Goal: Information Seeking & Learning: Learn about a topic

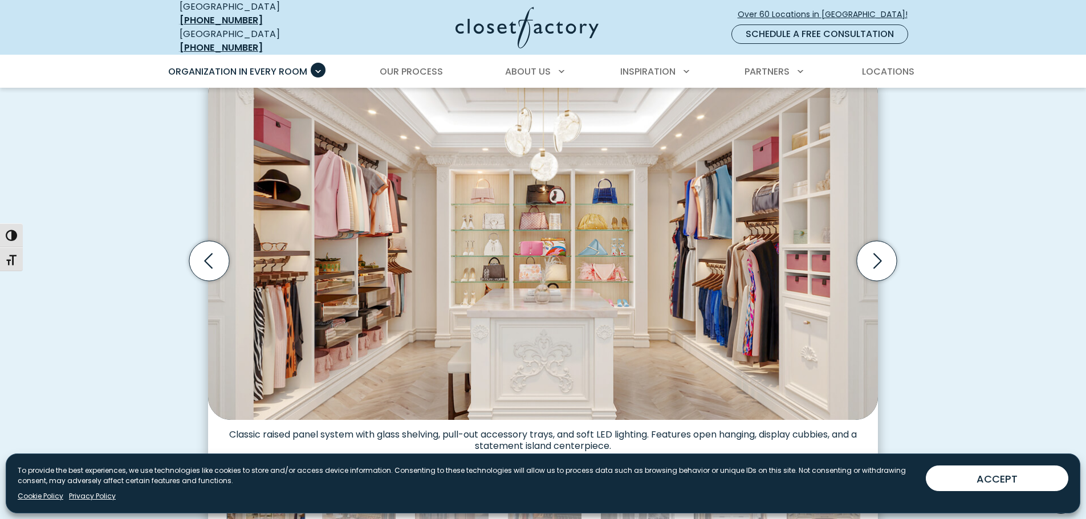
scroll to position [341, 0]
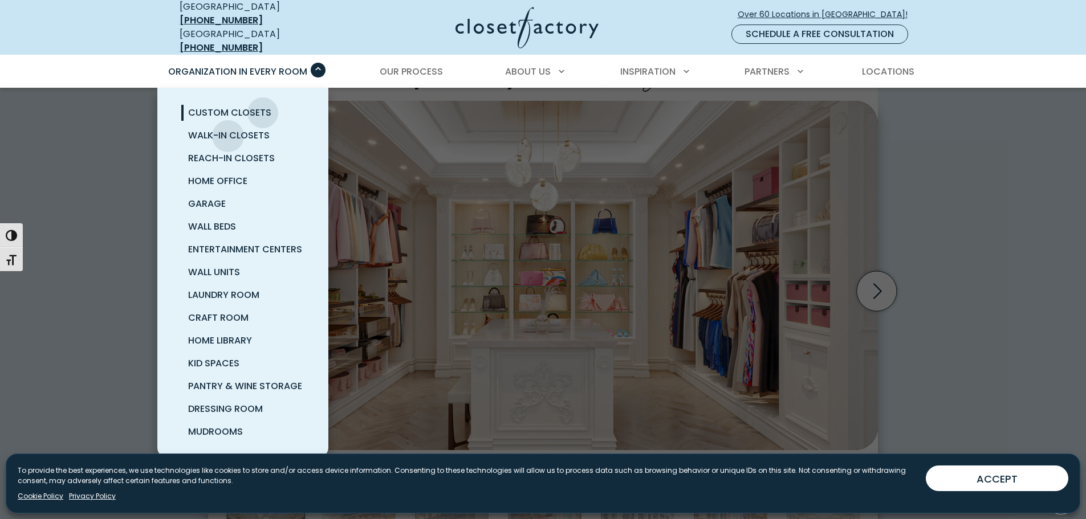
click at [228, 129] on span "Walk-In Closets" at bounding box center [229, 135] width 82 height 13
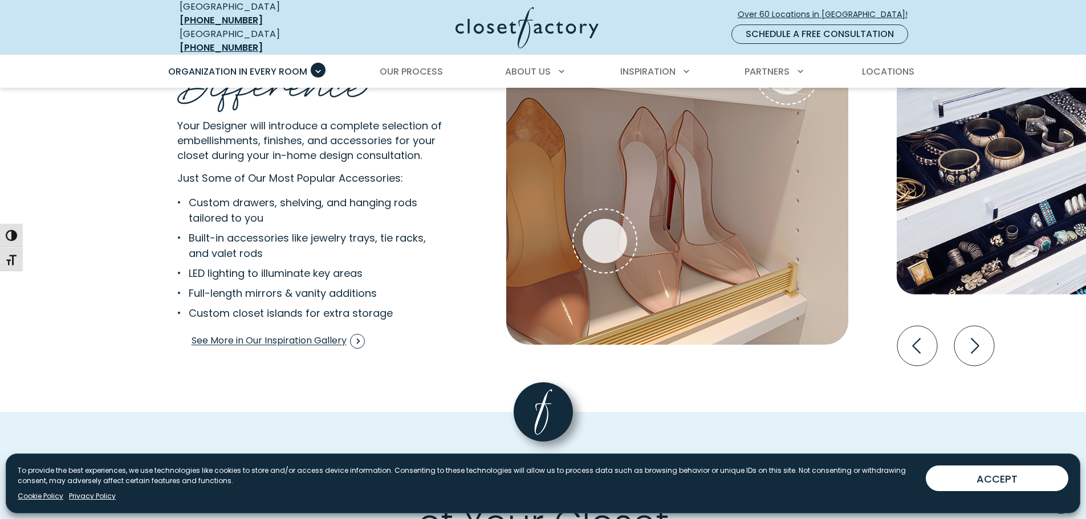
scroll to position [2166, 0]
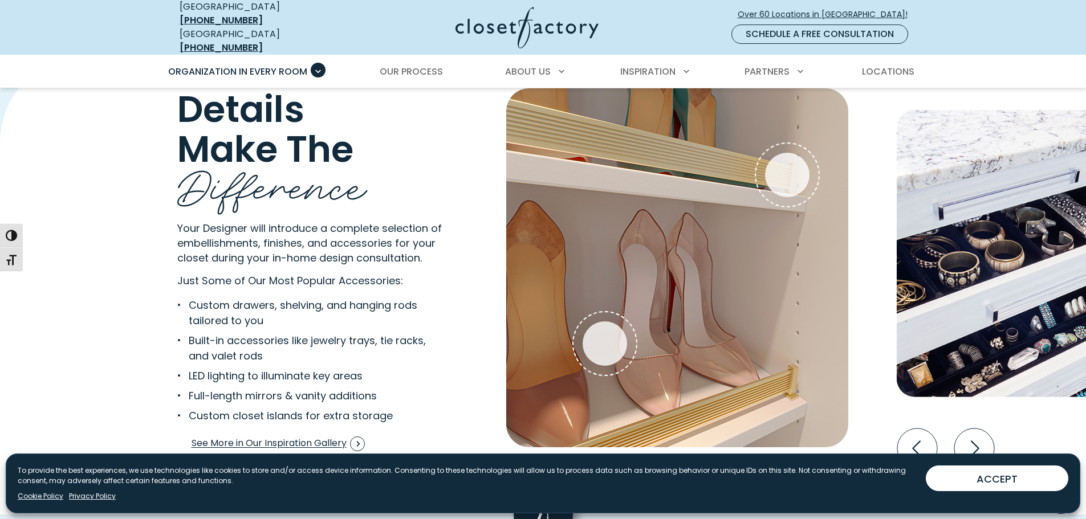
click at [992, 445] on icon "Next slide" at bounding box center [974, 449] width 40 height 40
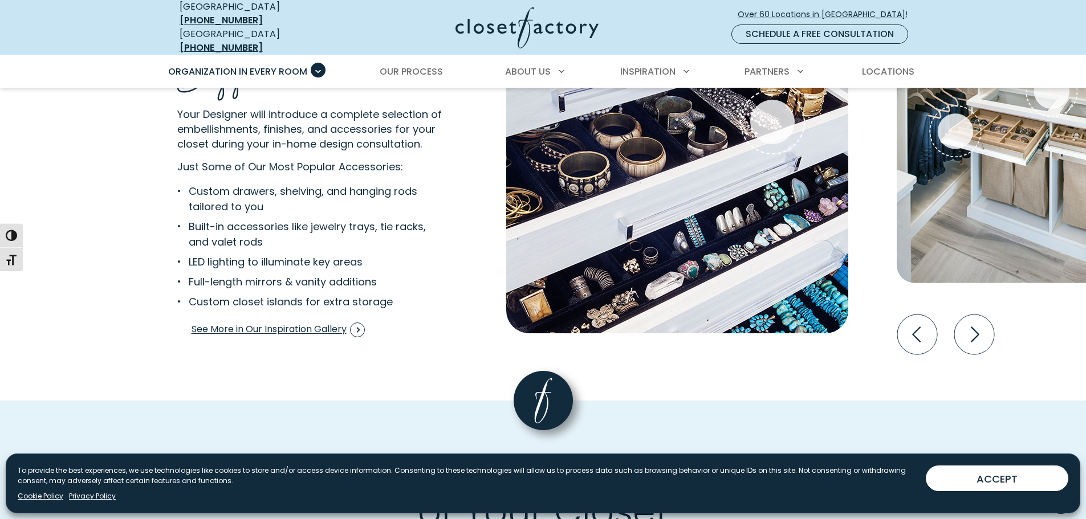
scroll to position [2223, 0]
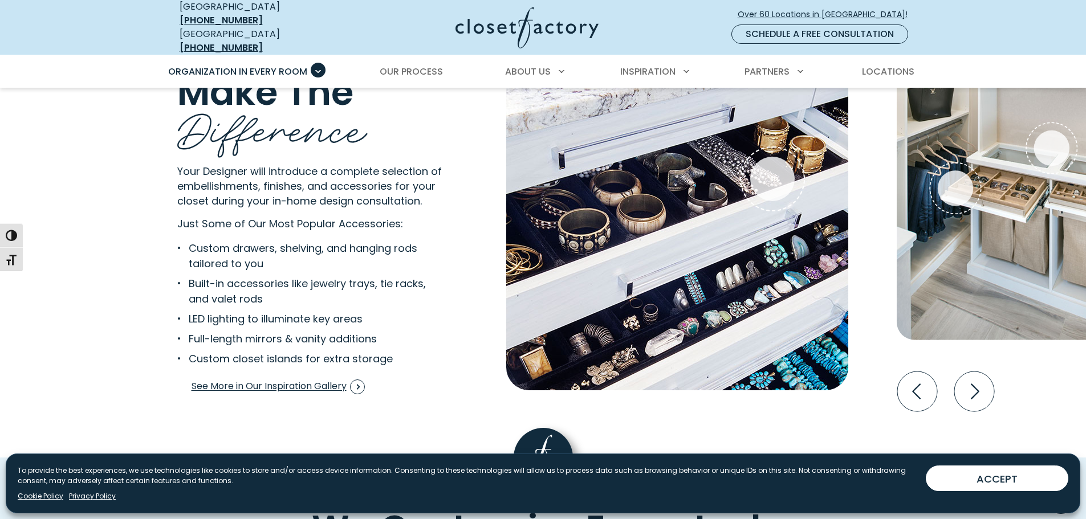
click at [970, 383] on icon "Next slide" at bounding box center [974, 392] width 40 height 40
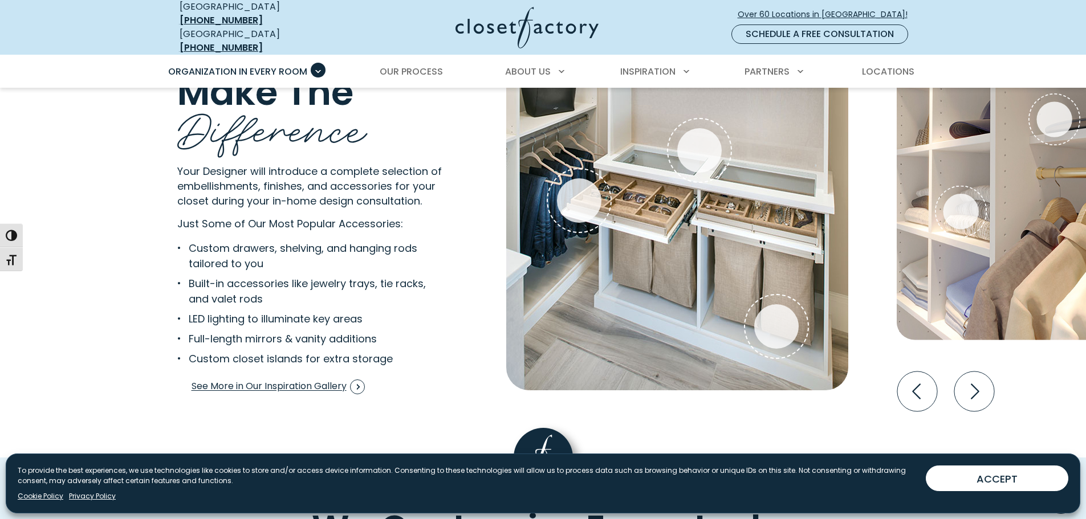
click at [970, 383] on icon "Next slide" at bounding box center [974, 392] width 40 height 40
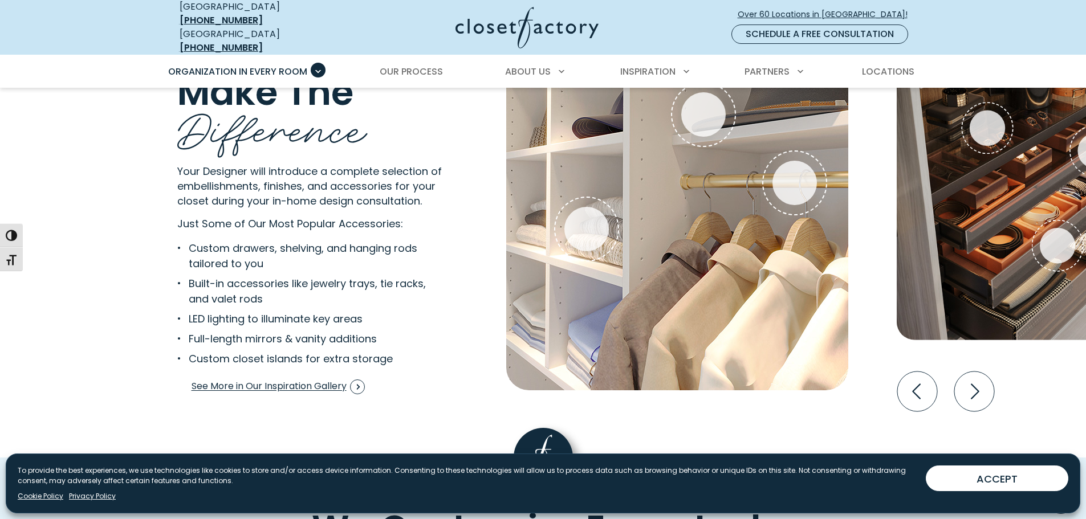
click at [970, 383] on icon "Next slide" at bounding box center [974, 392] width 40 height 40
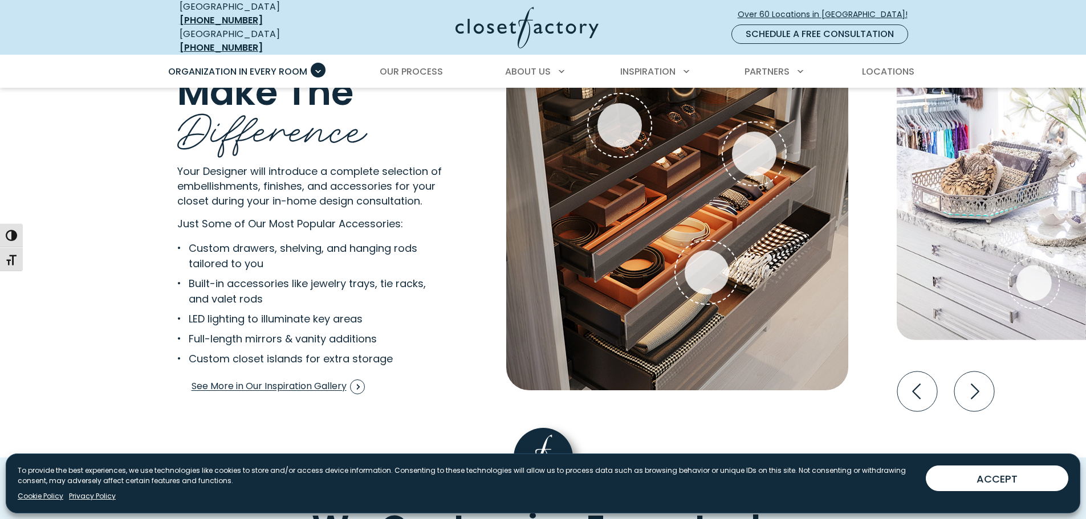
click at [986, 389] on icon "Next slide" at bounding box center [974, 392] width 40 height 40
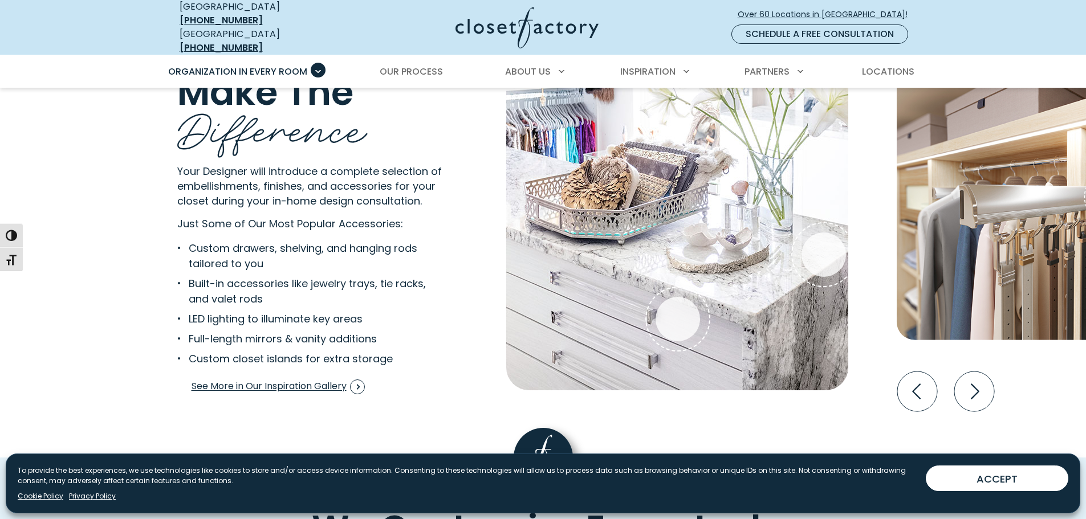
click at [986, 389] on icon "Next slide" at bounding box center [974, 392] width 40 height 40
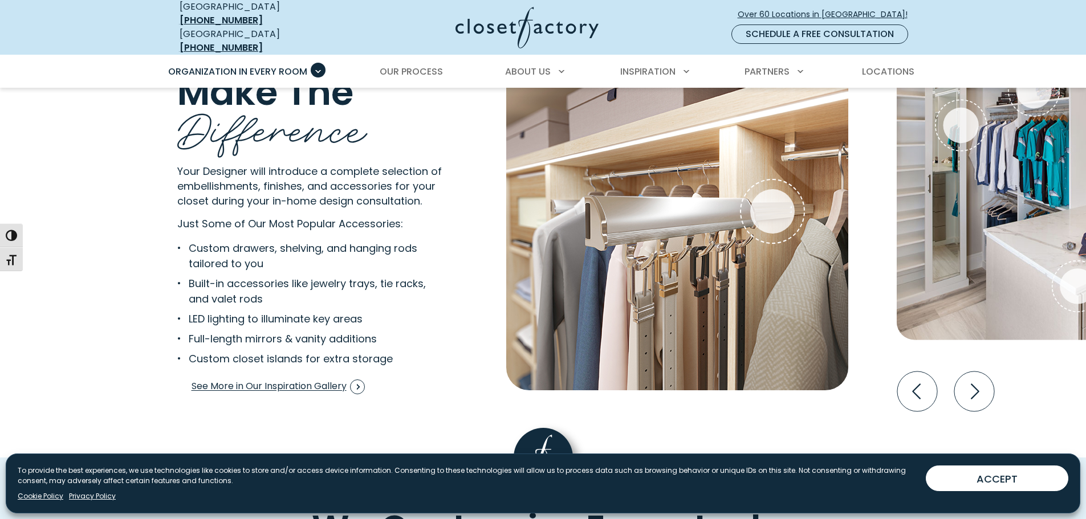
click at [914, 389] on icon "Previous slide" at bounding box center [917, 392] width 40 height 40
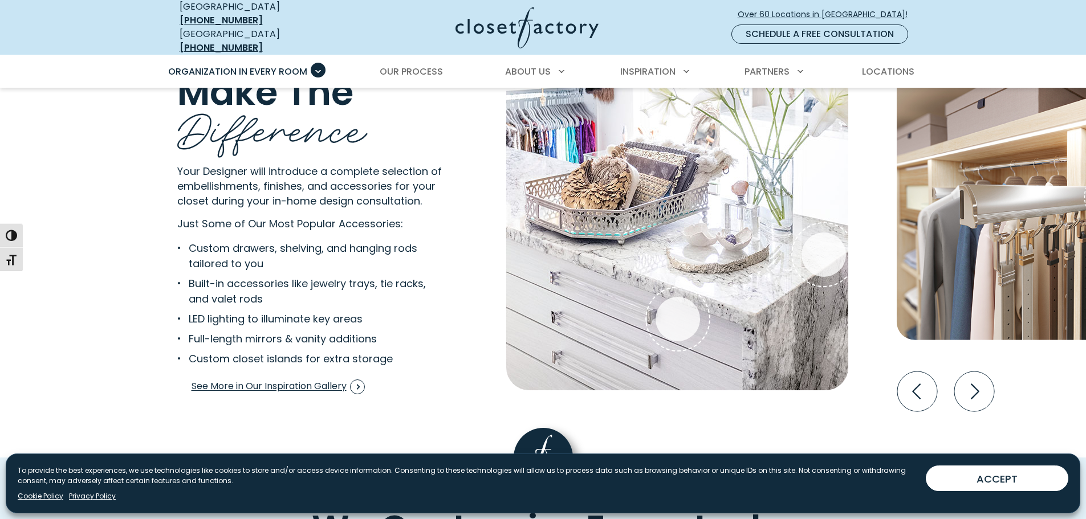
click at [914, 389] on icon "Previous slide" at bounding box center [917, 392] width 40 height 40
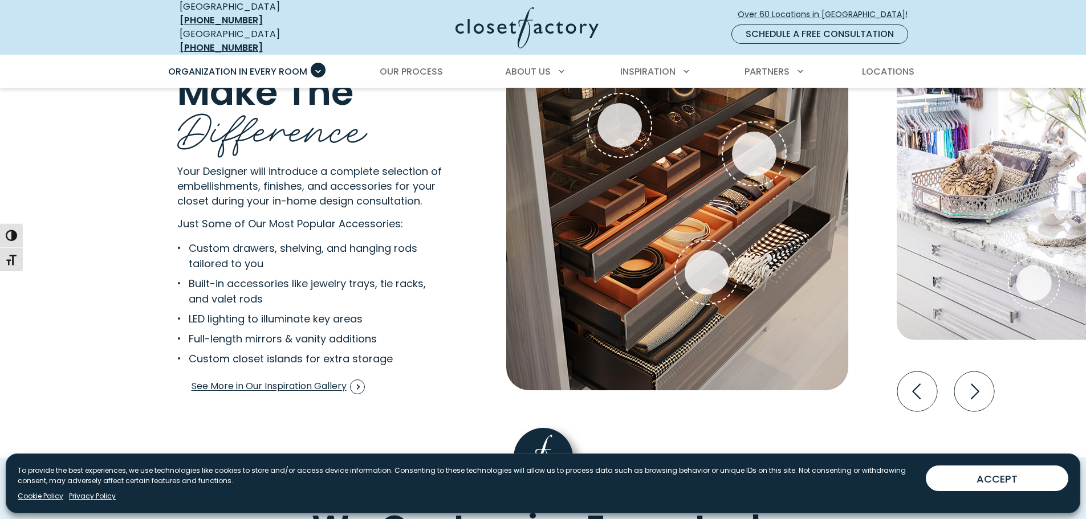
click at [971, 377] on icon "Next slide" at bounding box center [974, 392] width 40 height 40
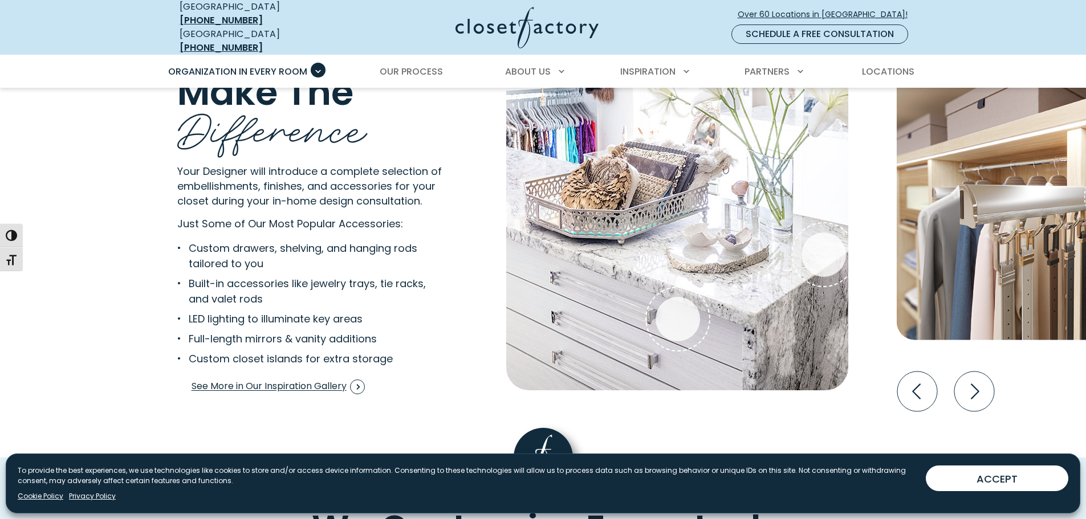
click at [971, 377] on icon "Next slide" at bounding box center [974, 392] width 40 height 40
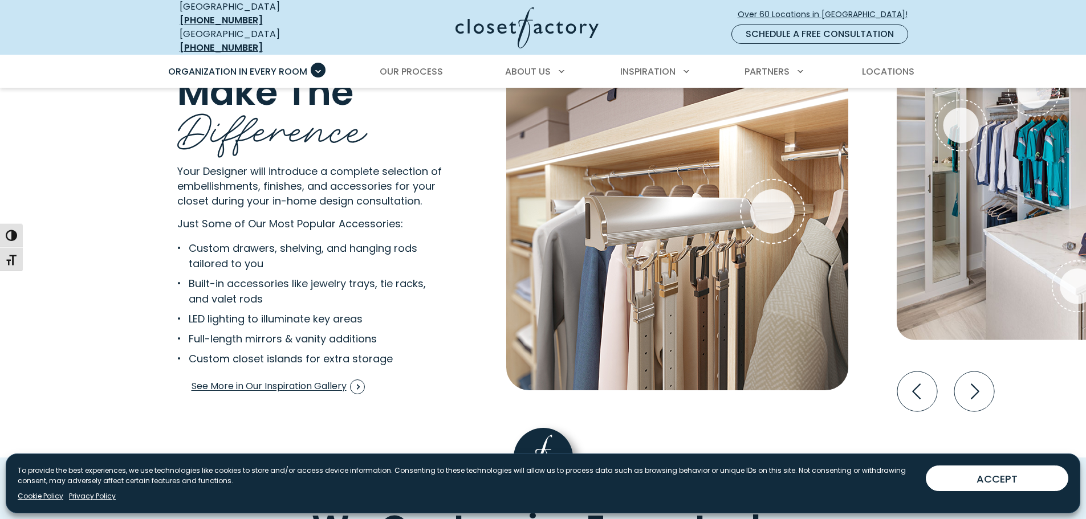
click at [971, 377] on icon "Next slide" at bounding box center [974, 392] width 40 height 40
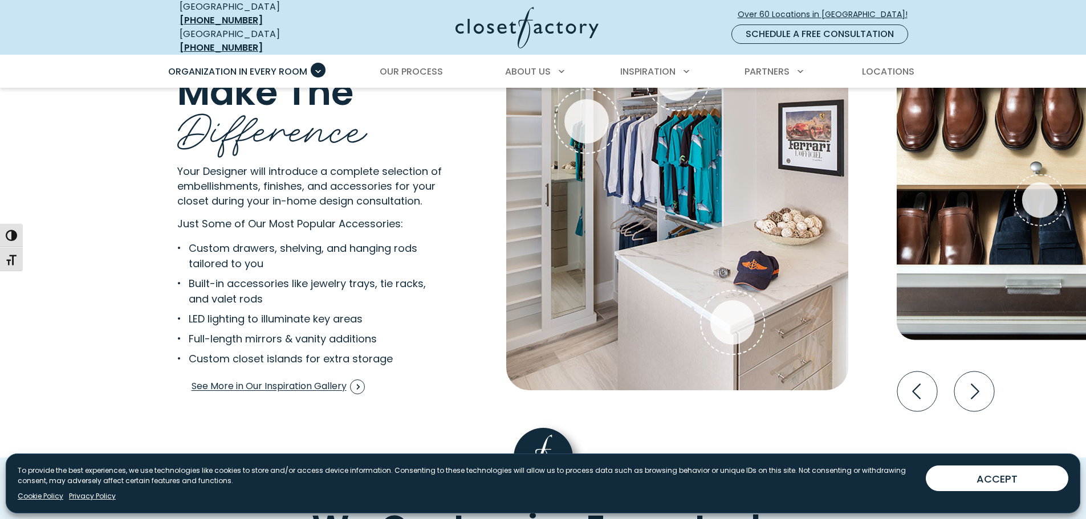
click at [971, 377] on icon "Next slide" at bounding box center [974, 392] width 40 height 40
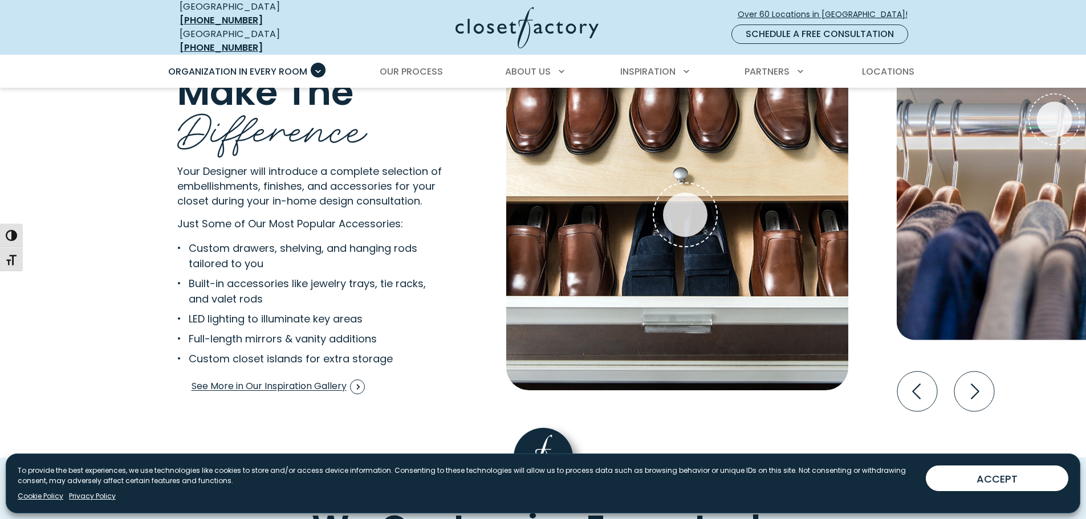
click at [983, 386] on icon "Next slide" at bounding box center [974, 392] width 40 height 40
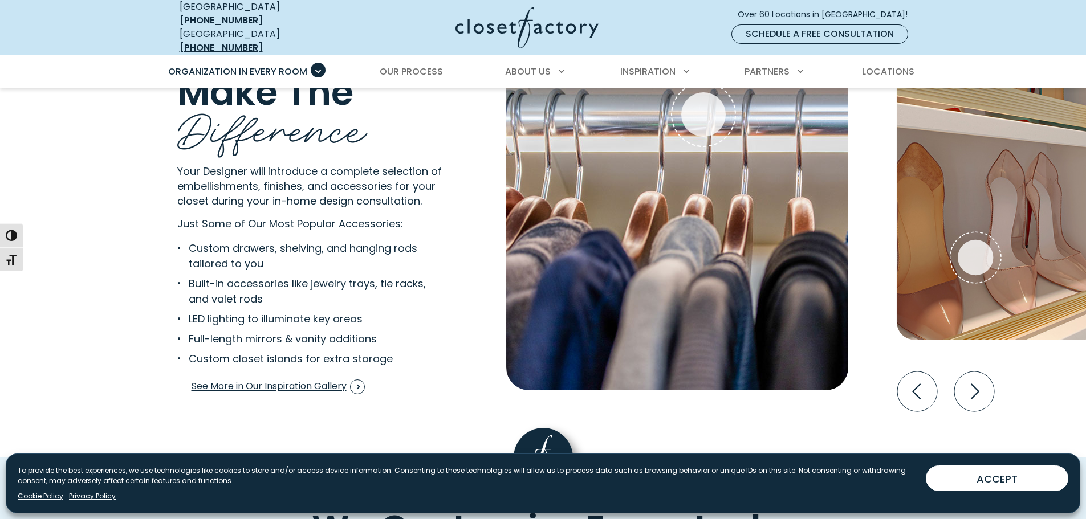
click at [983, 386] on icon "Next slide" at bounding box center [974, 392] width 40 height 40
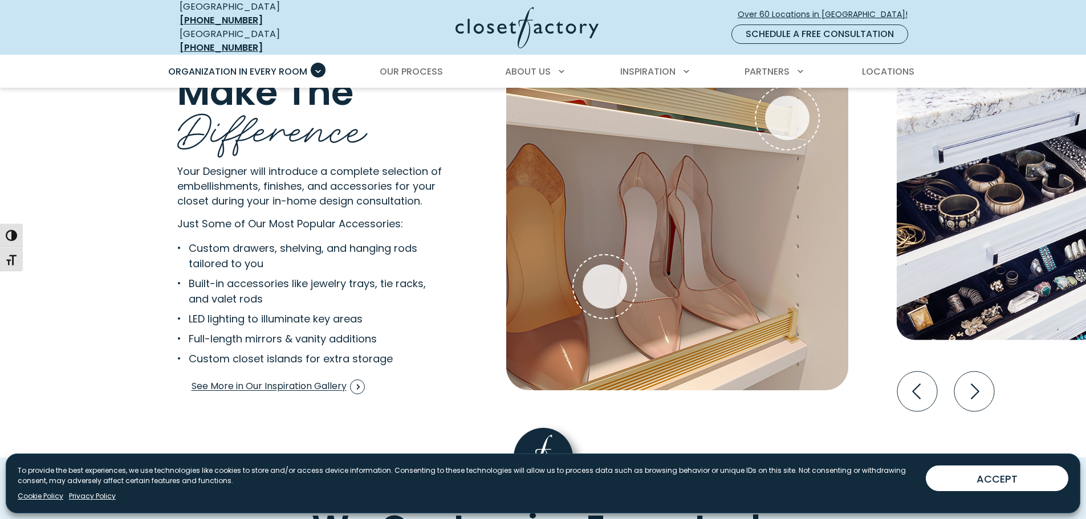
click at [983, 386] on icon "Next slide" at bounding box center [974, 392] width 40 height 40
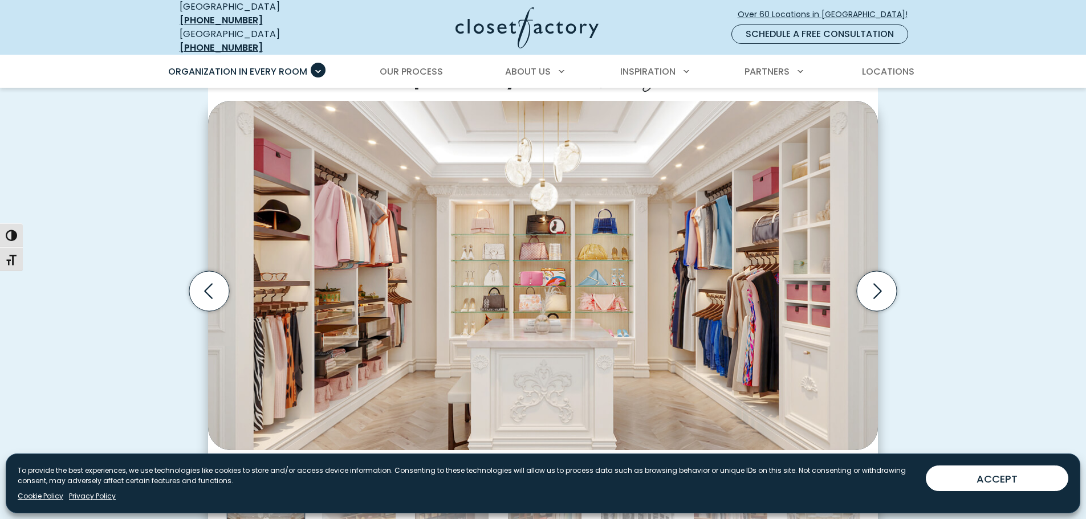
click at [886, 283] on icon "Next slide" at bounding box center [877, 291] width 40 height 40
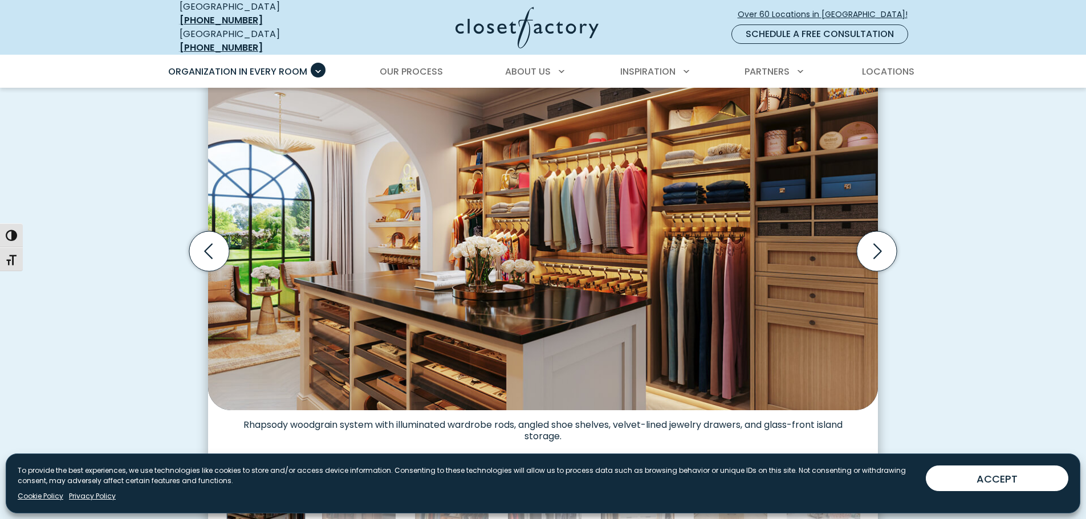
scroll to position [398, 0]
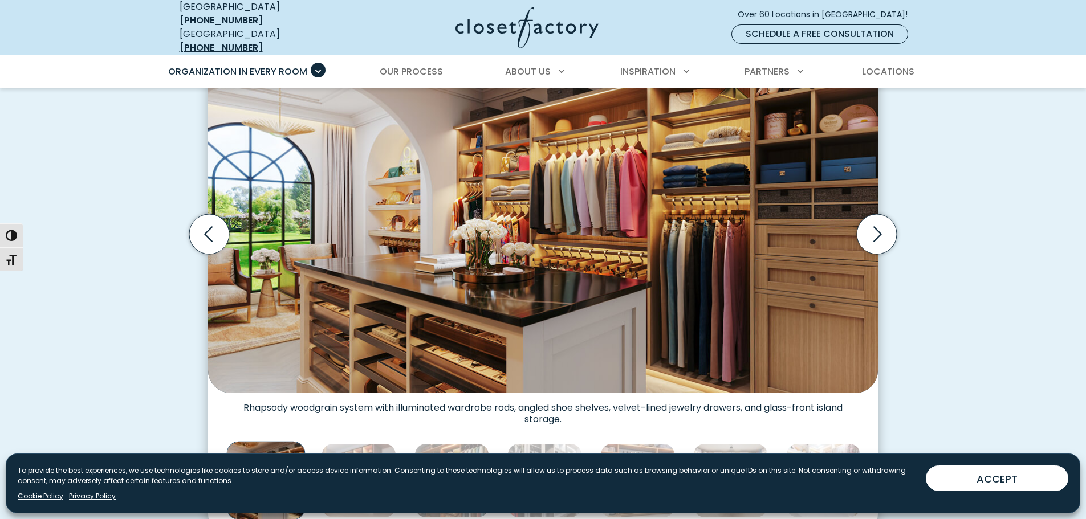
click at [880, 230] on icon "Next slide" at bounding box center [877, 234] width 40 height 40
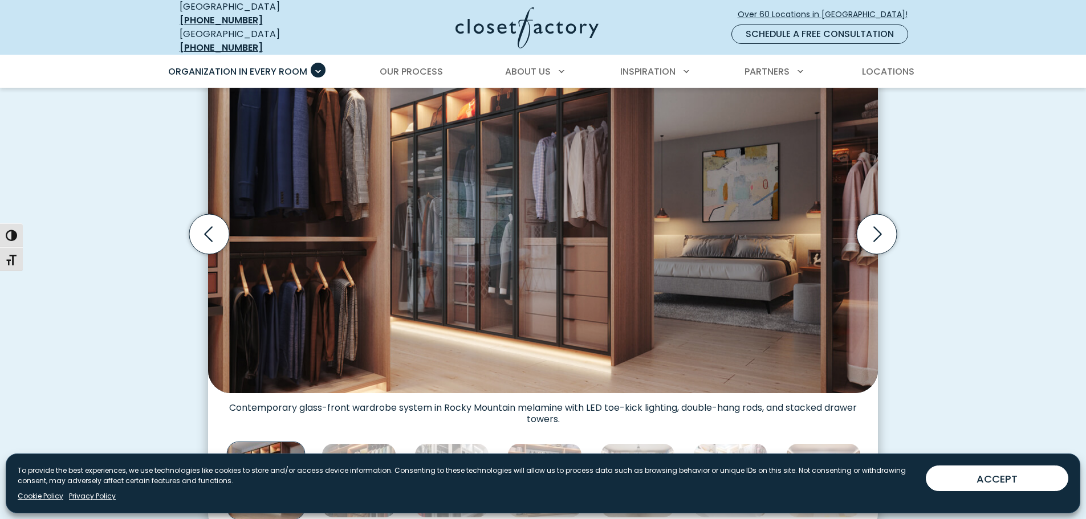
click at [890, 226] on icon "Next slide" at bounding box center [877, 234] width 40 height 40
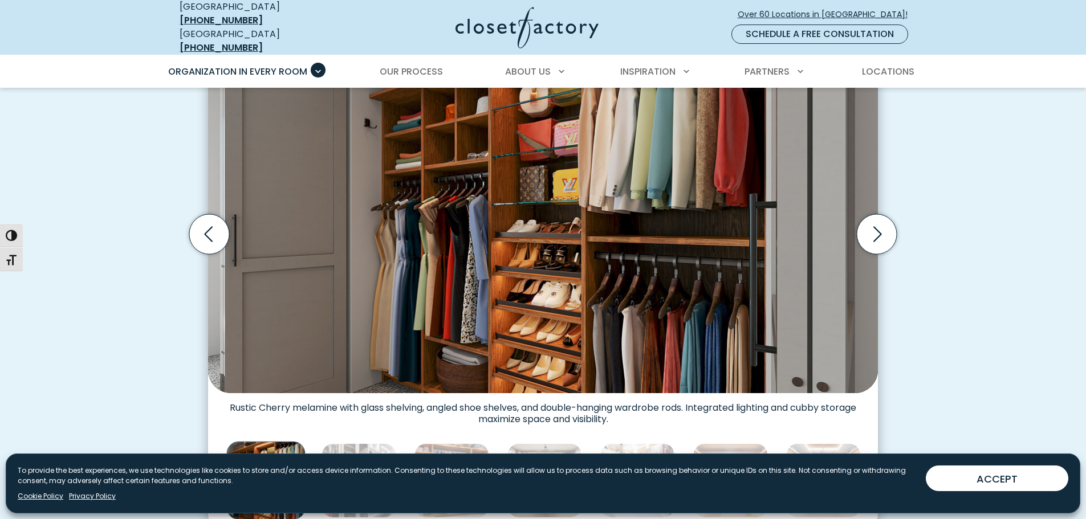
click at [885, 226] on icon "Next slide" at bounding box center [877, 234] width 40 height 40
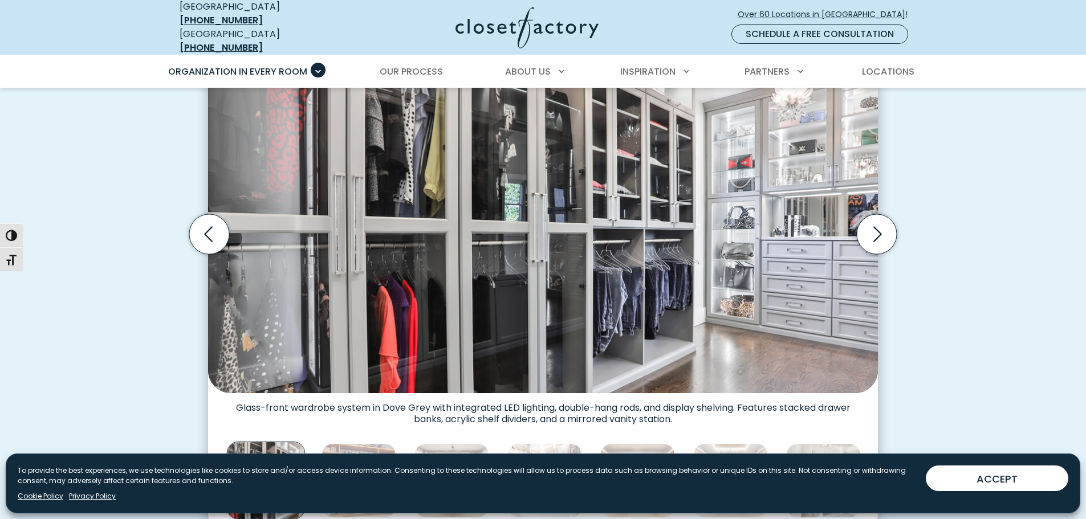
click at [885, 226] on icon "Next slide" at bounding box center [877, 234] width 40 height 40
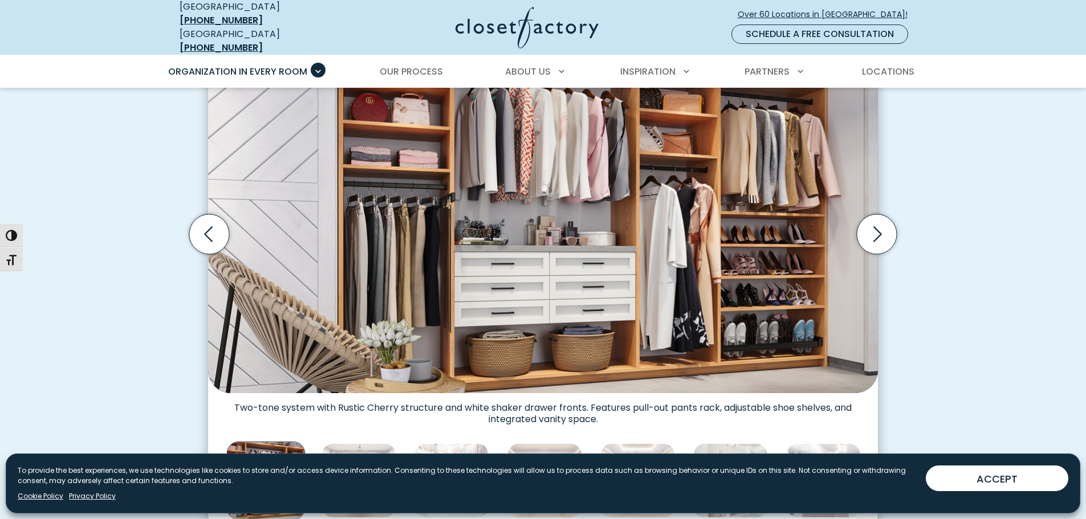
click at [885, 226] on icon "Next slide" at bounding box center [877, 234] width 40 height 40
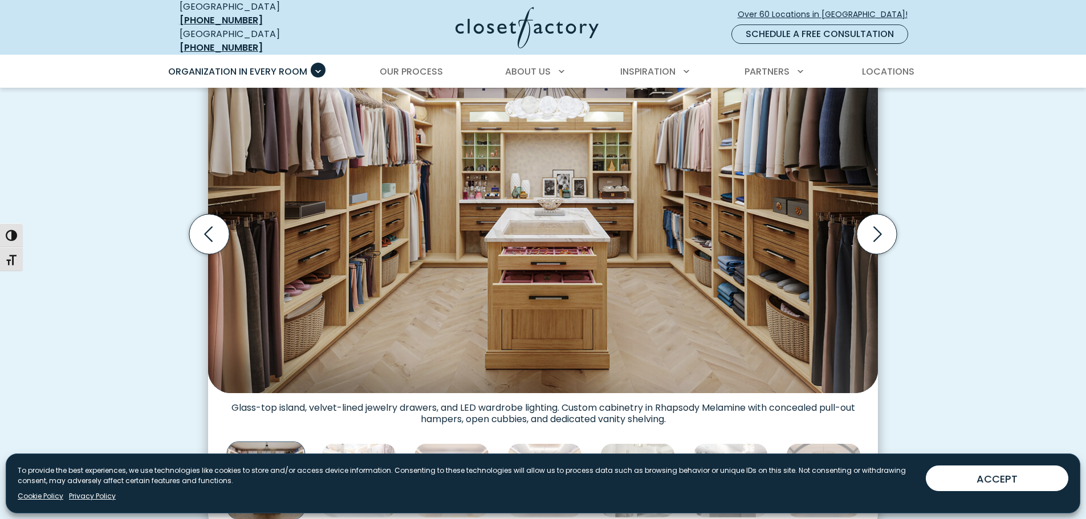
click at [885, 226] on icon "Next slide" at bounding box center [877, 234] width 40 height 40
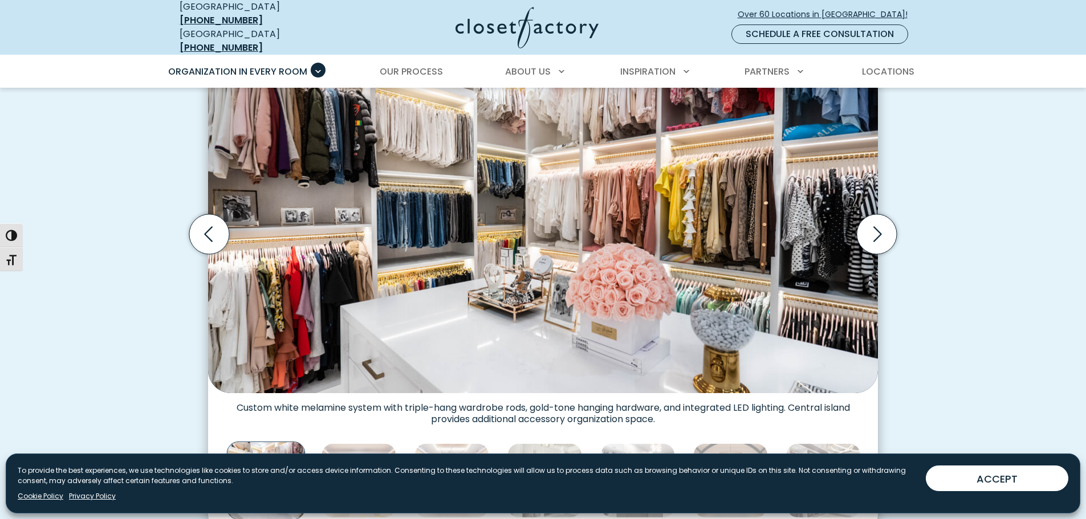
click at [881, 220] on icon "Next slide" at bounding box center [877, 234] width 40 height 40
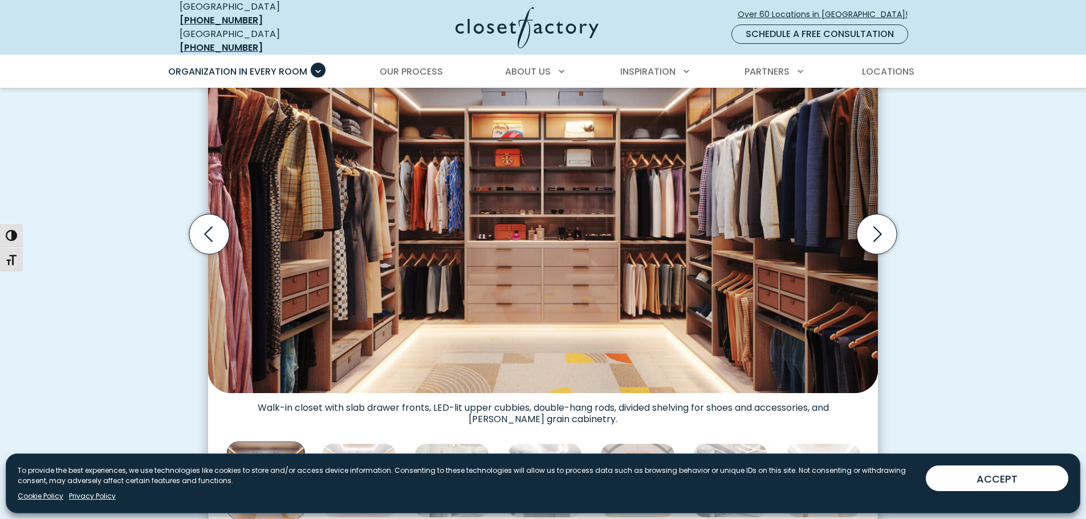
click at [881, 220] on icon "Next slide" at bounding box center [877, 234] width 40 height 40
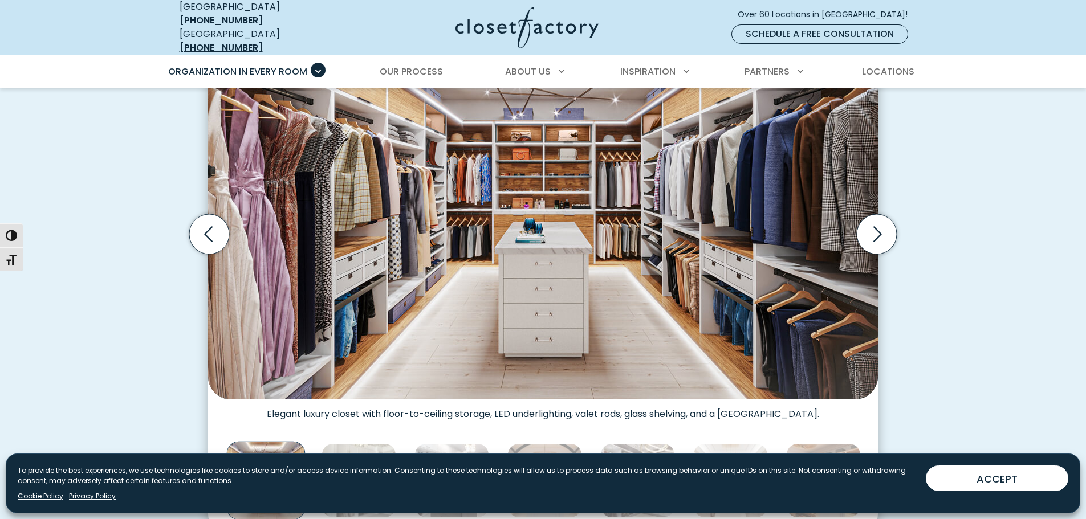
click at [881, 220] on icon "Next slide" at bounding box center [877, 234] width 40 height 40
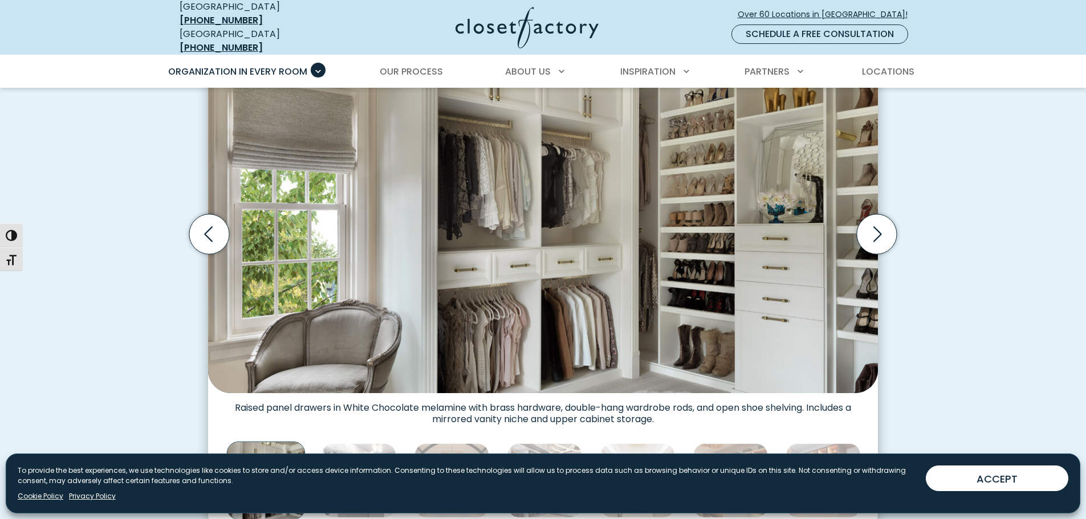
click at [881, 220] on icon "Next slide" at bounding box center [877, 234] width 40 height 40
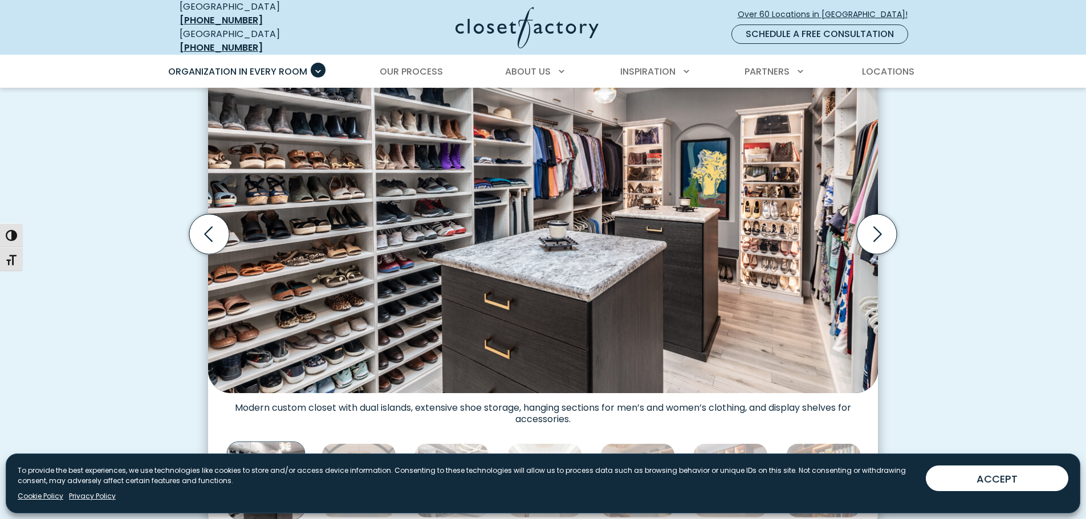
click at [881, 220] on icon "Next slide" at bounding box center [877, 234] width 40 height 40
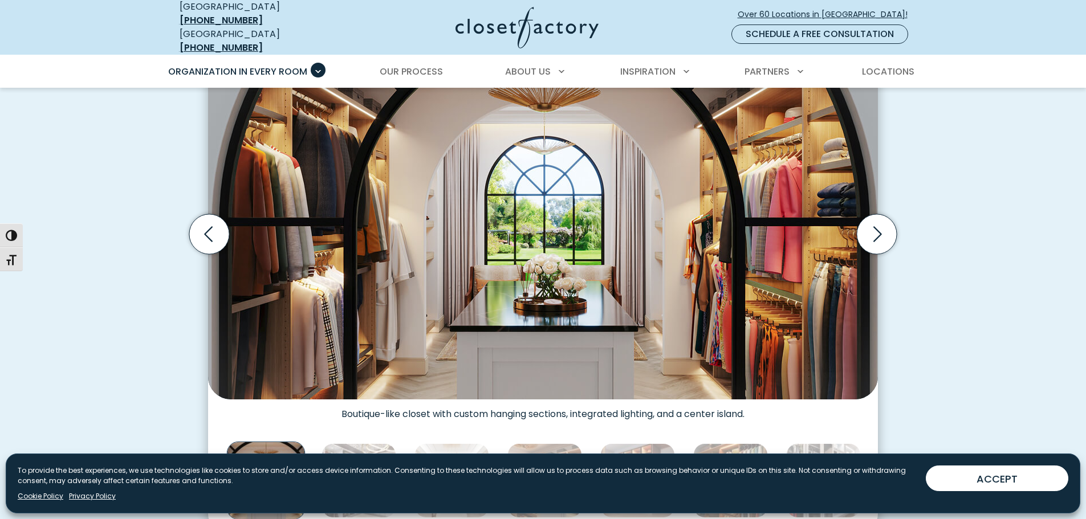
click at [881, 220] on icon "Next slide" at bounding box center [877, 234] width 40 height 40
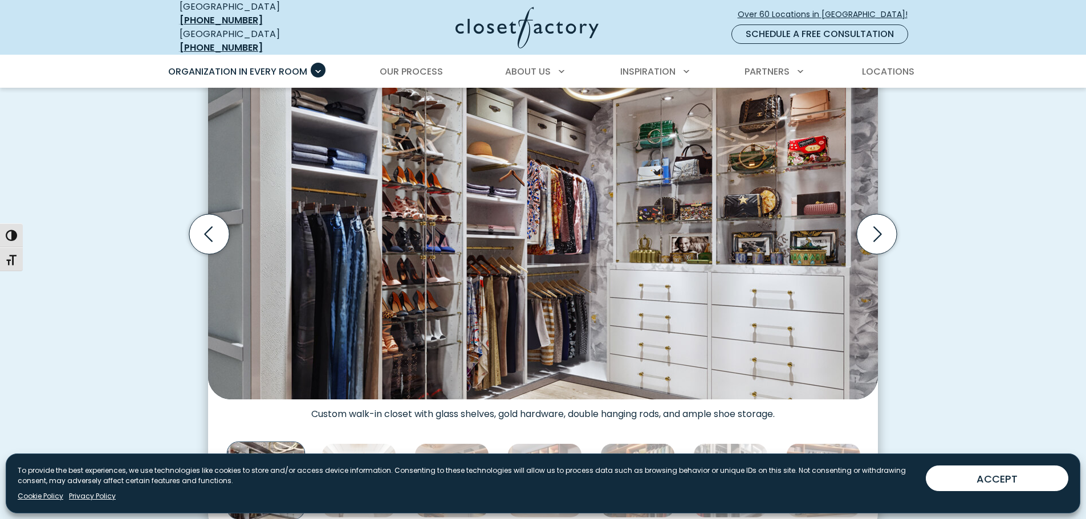
click at [881, 220] on icon "Next slide" at bounding box center [877, 234] width 40 height 40
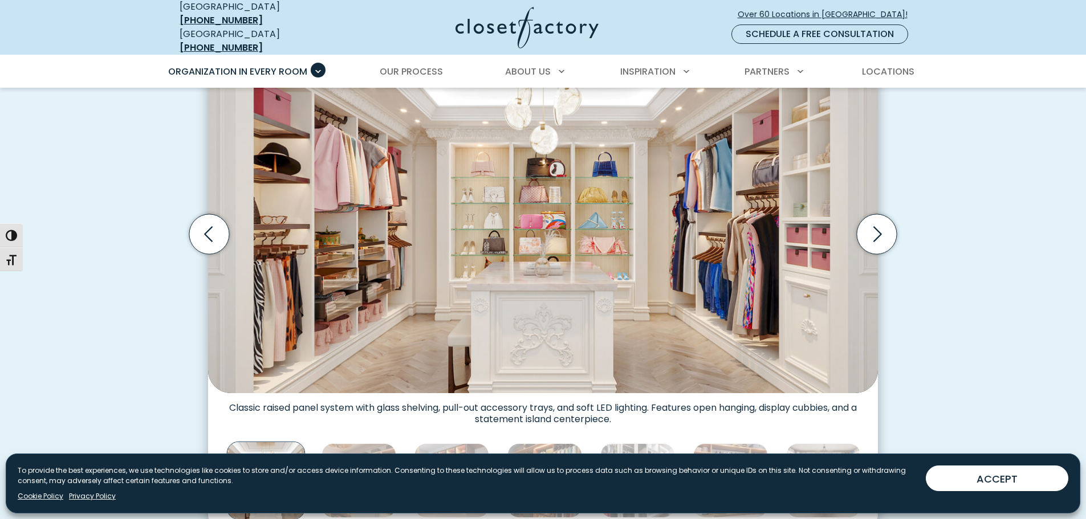
click at [200, 224] on icon "Previous slide" at bounding box center [209, 234] width 40 height 40
